Goal: Information Seeking & Learning: Find specific page/section

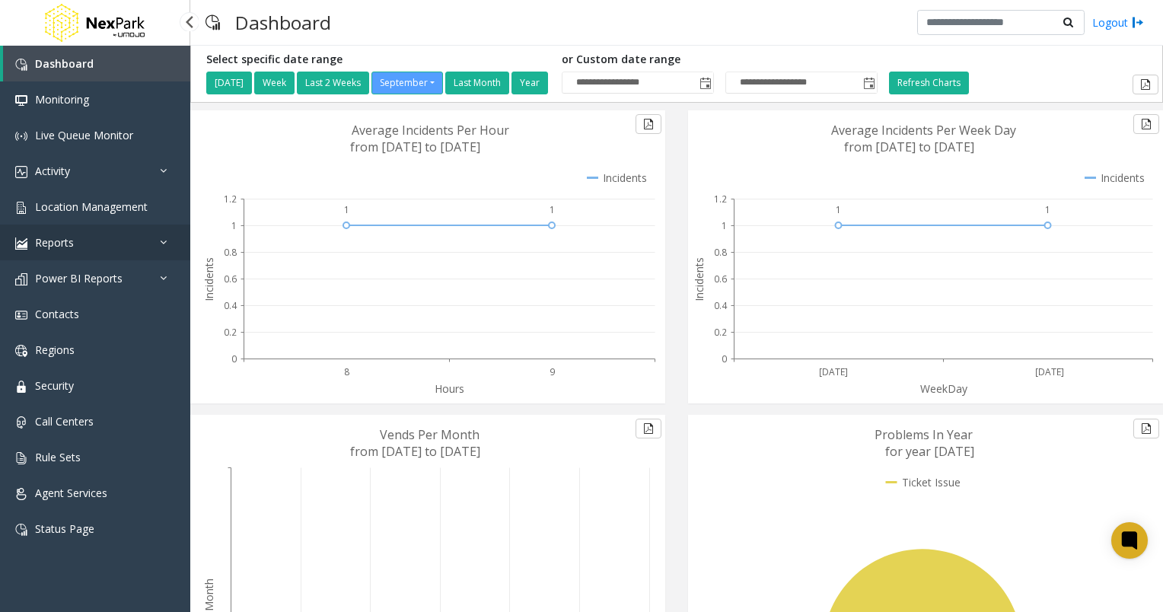
click at [171, 241] on icon at bounding box center [167, 242] width 15 height 11
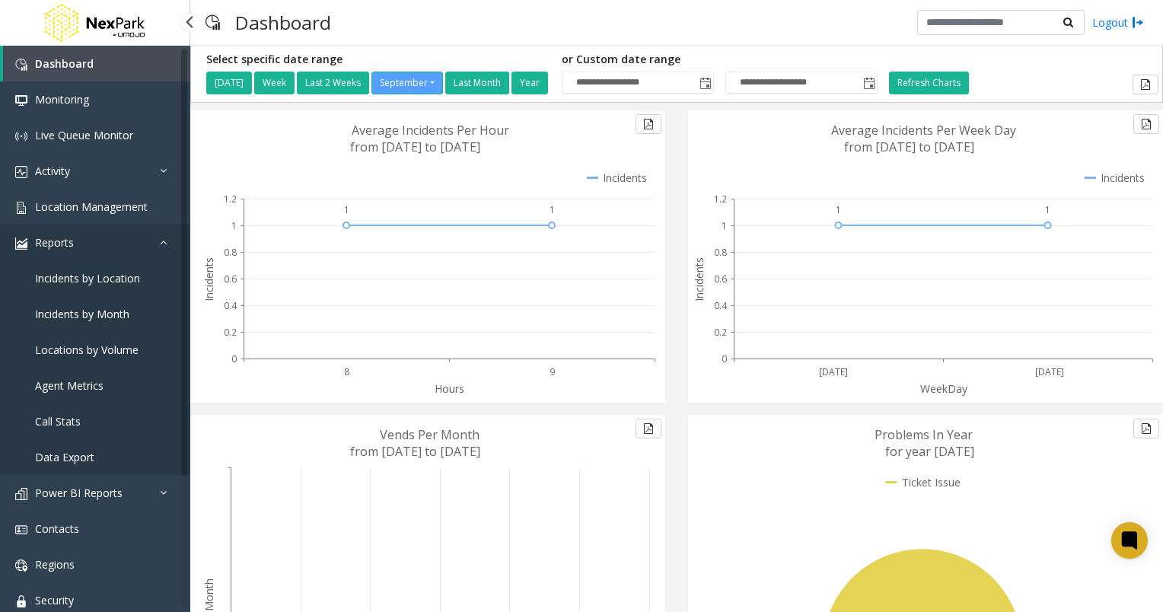
click at [79, 244] on link "Reports" at bounding box center [95, 243] width 190 height 36
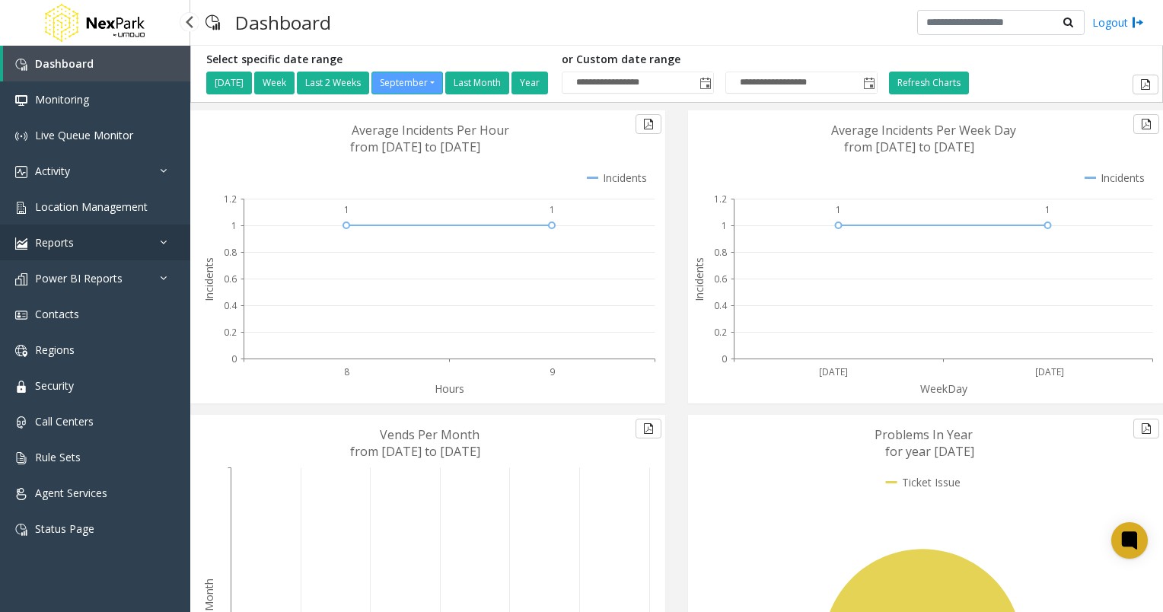
click at [79, 244] on link "Reports" at bounding box center [95, 243] width 190 height 36
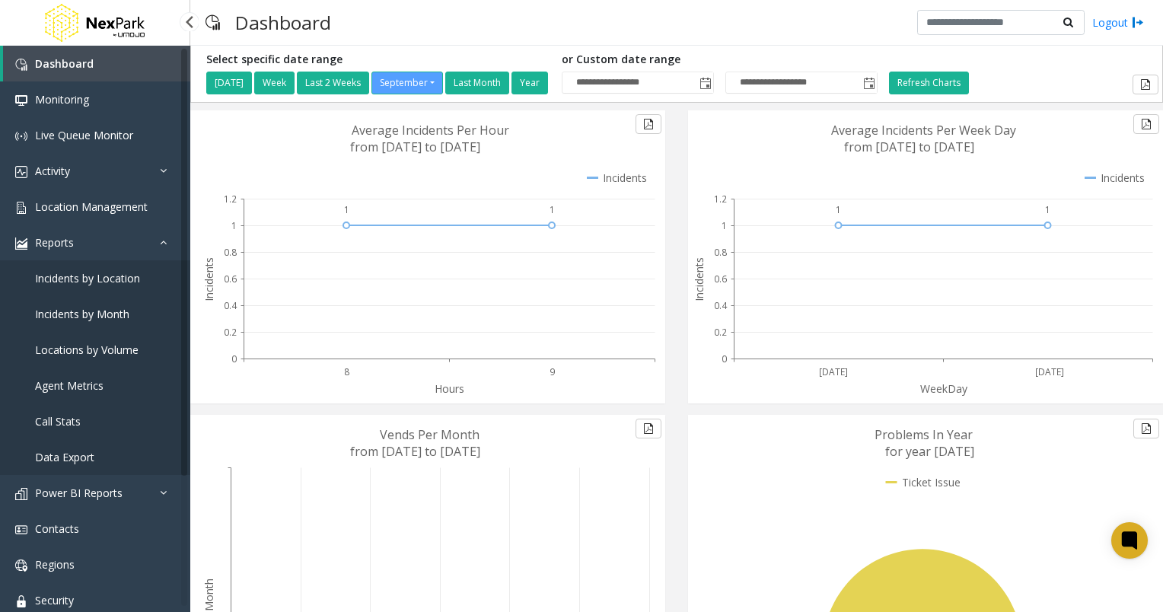
click at [77, 268] on link "Incidents by Location" at bounding box center [95, 278] width 190 height 36
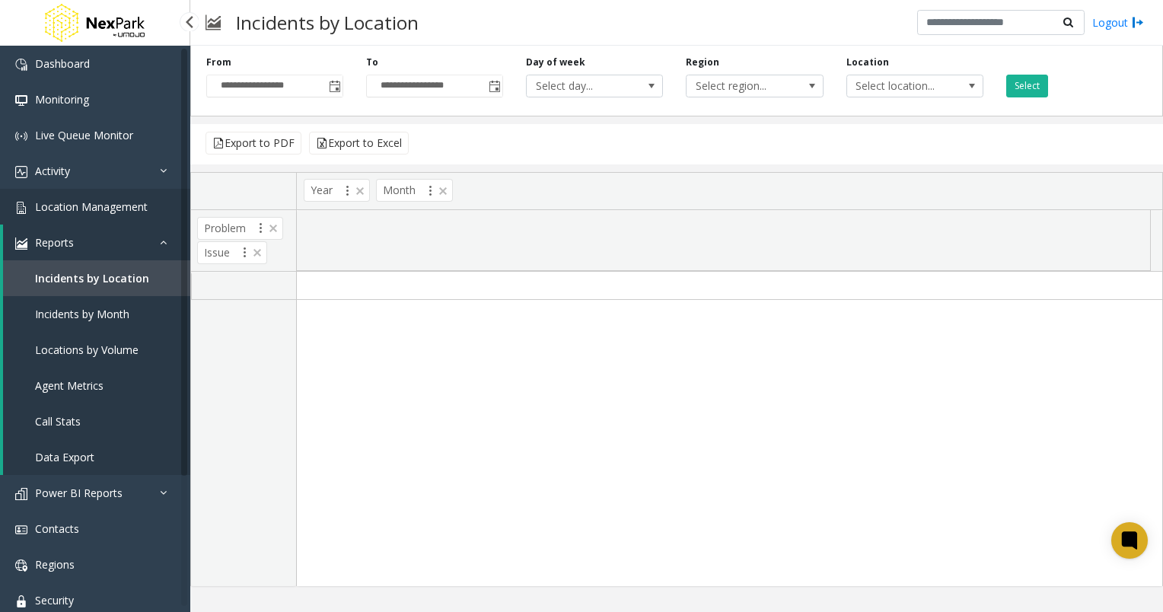
click at [93, 190] on link "Location Management" at bounding box center [95, 207] width 190 height 36
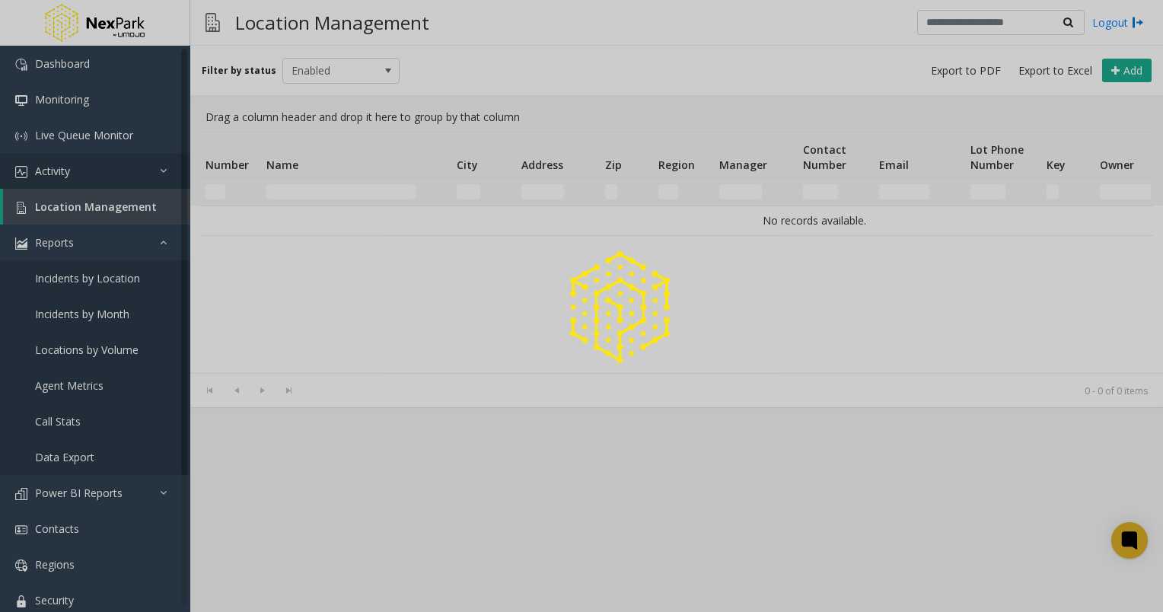
click at [109, 155] on div at bounding box center [581, 306] width 1163 height 612
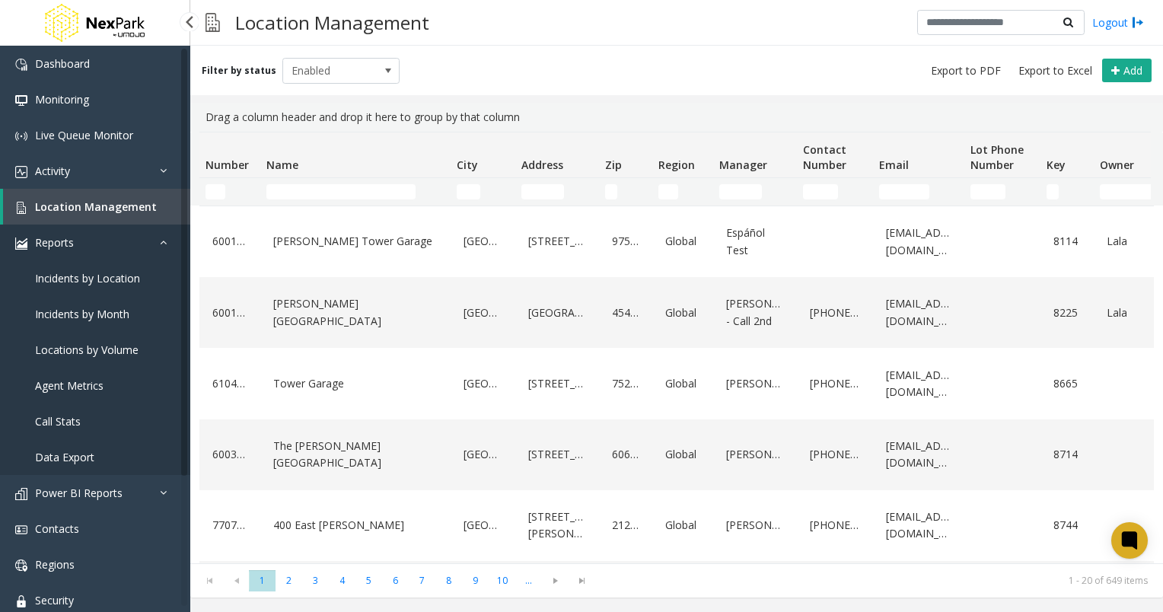
click at [81, 238] on link "Reports" at bounding box center [95, 243] width 190 height 36
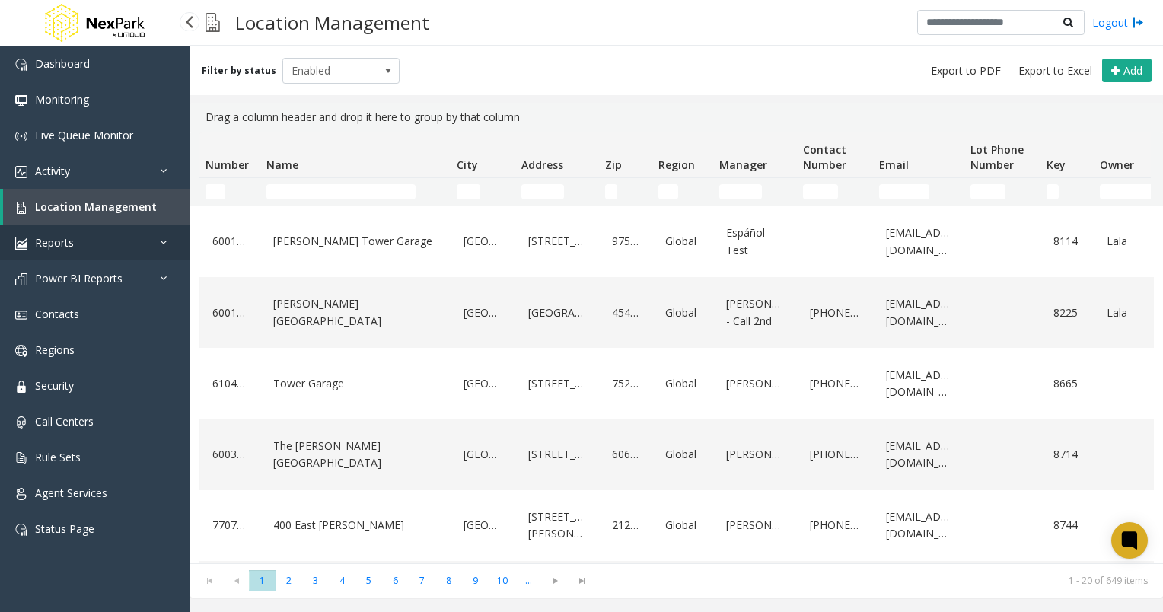
click at [37, 231] on link "Reports" at bounding box center [95, 243] width 190 height 36
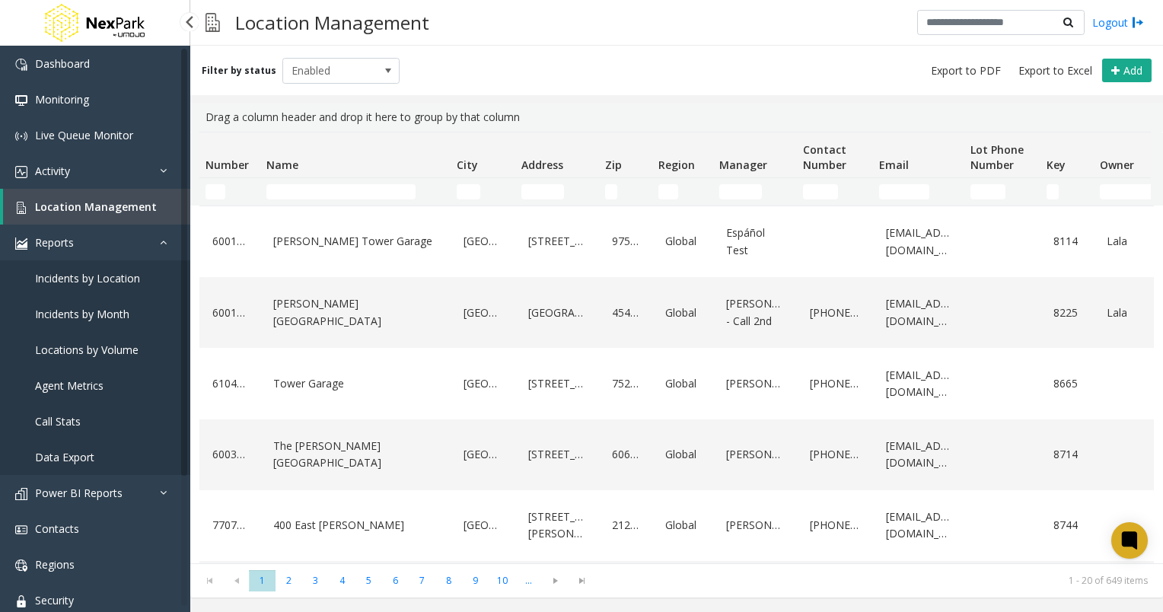
click at [72, 282] on span "Incidents by Location" at bounding box center [87, 278] width 105 height 14
